Goal: Transaction & Acquisition: Obtain resource

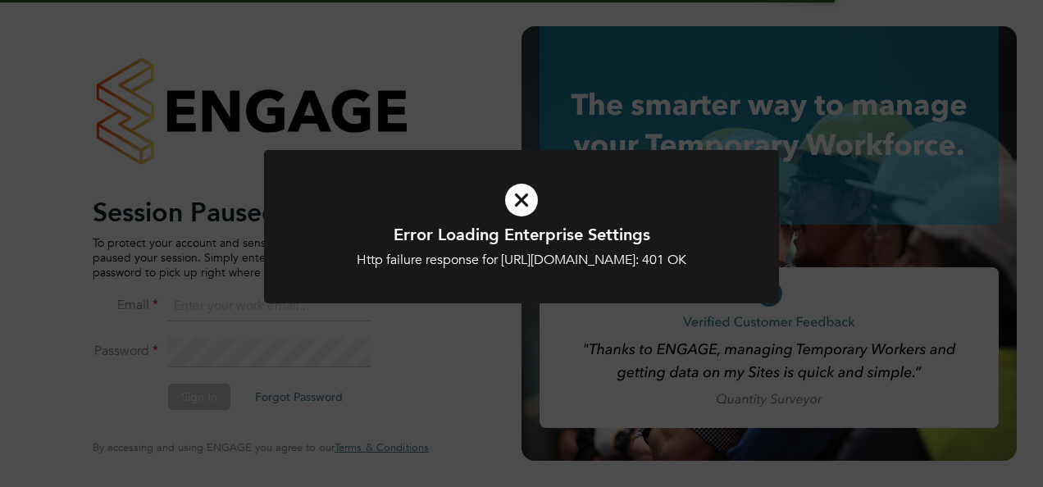
type input "megan@educationmattersgroup.co.uk"
click at [502, 204] on icon at bounding box center [521, 200] width 426 height 64
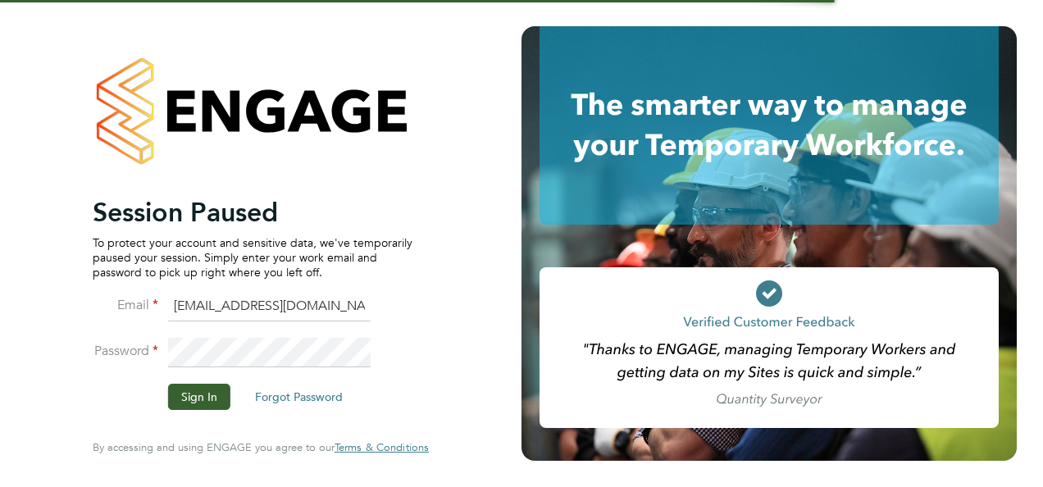
click at [513, 198] on icon at bounding box center [521, 200] width 426 height 64
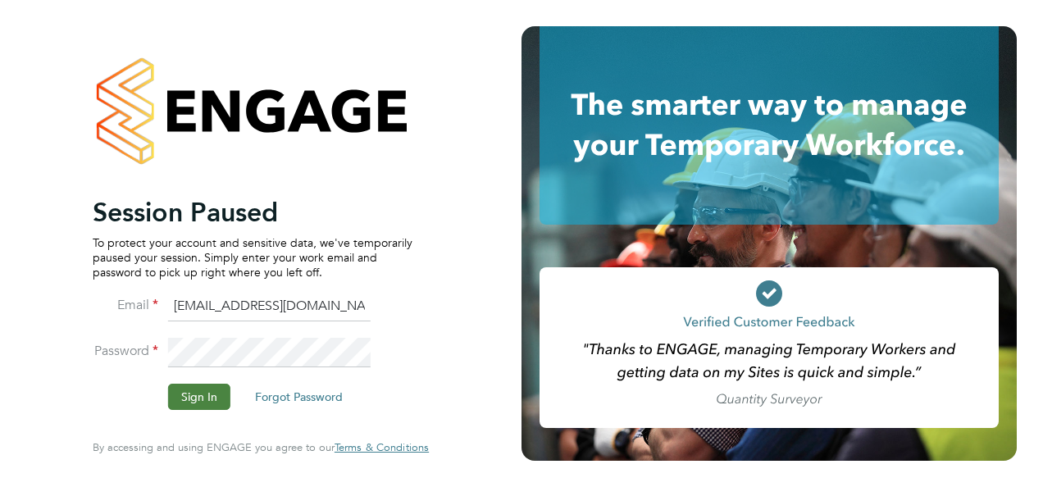
click at [189, 402] on button "Sign In" at bounding box center [199, 397] width 62 height 26
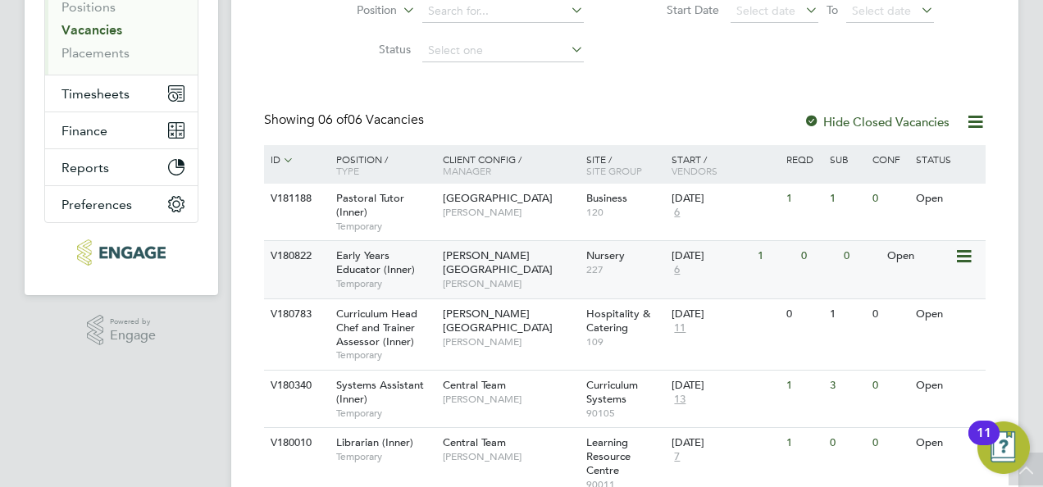
scroll to position [328, 0]
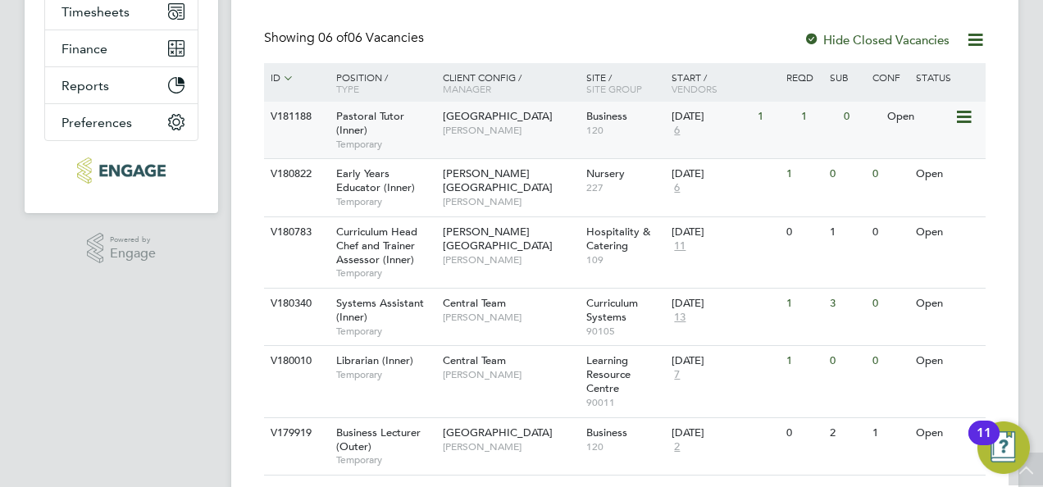
click at [409, 118] on div "Pastoral Tutor (Inner) Temporary" at bounding box center [381, 130] width 115 height 57
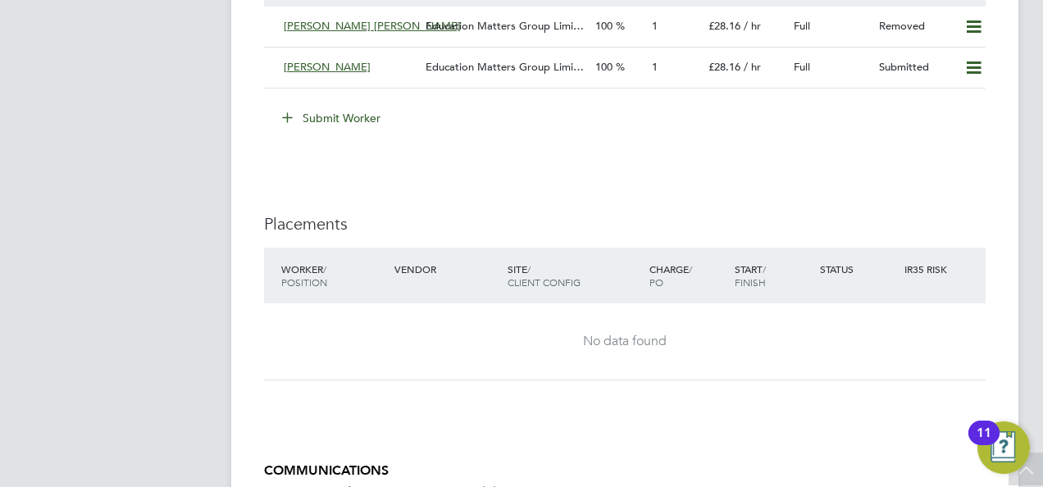
scroll to position [3205, 0]
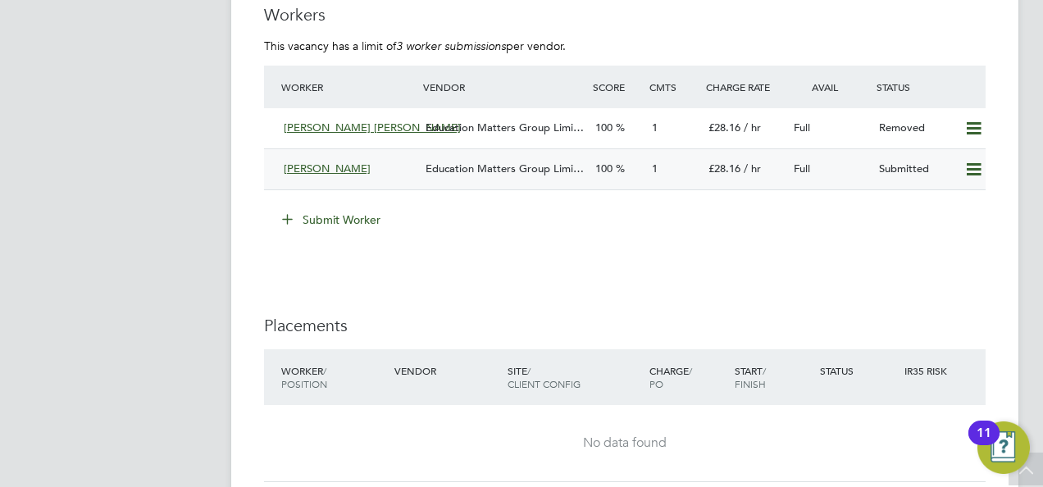
click at [390, 167] on div "[PERSON_NAME]" at bounding box center [348, 169] width 142 height 27
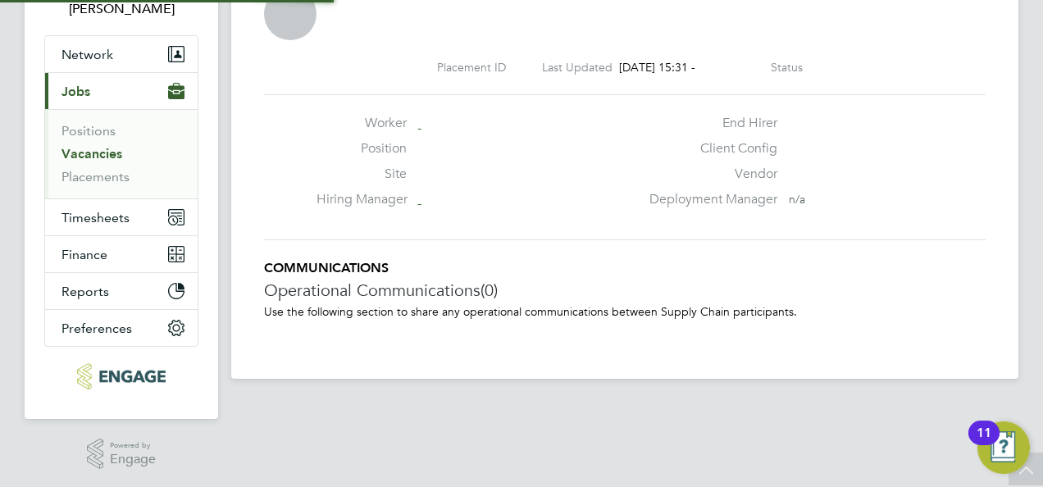
scroll to position [25, 324]
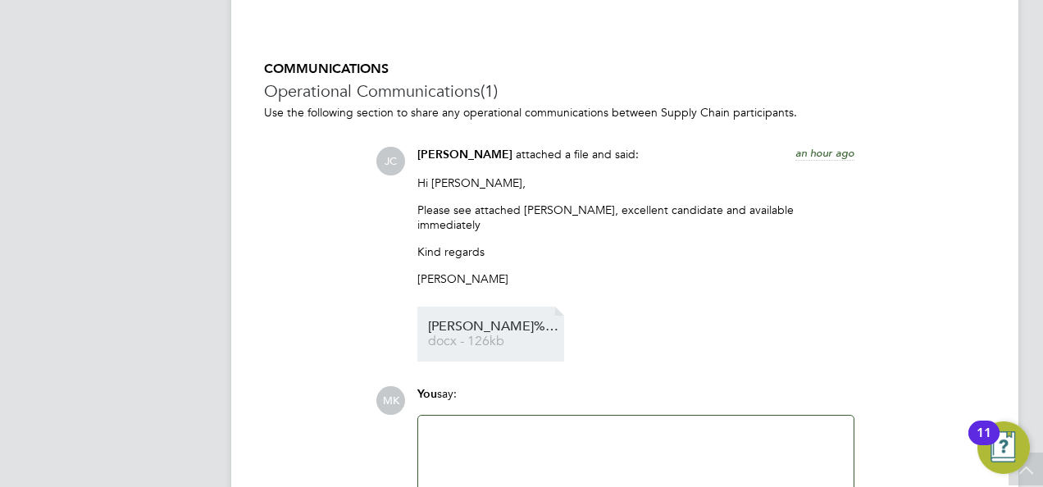
click at [463, 321] on span "[PERSON_NAME]%20-%20Pastoral%20Tutor" at bounding box center [493, 327] width 131 height 12
